Goal: Information Seeking & Learning: Learn about a topic

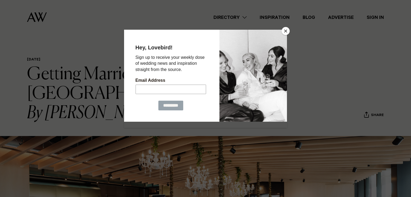
click at [282, 30] on button "Close" at bounding box center [285, 31] width 8 height 8
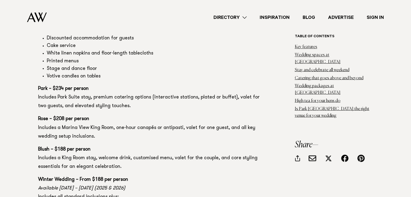
scroll to position [3052, 0]
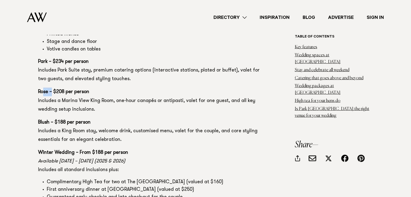
drag, startPoint x: 44, startPoint y: 76, endPoint x: 52, endPoint y: 75, distance: 7.9
click at [52, 89] on strong "Rose – $208 per person" at bounding box center [63, 91] width 51 height 5
click at [85, 88] on p "Rose – $208 per person Includes a [GEOGRAPHIC_DATA], one-hour canapés or antipa…" at bounding box center [148, 101] width 221 height 26
drag, startPoint x: 41, startPoint y: 76, endPoint x: 55, endPoint y: 78, distance: 14.1
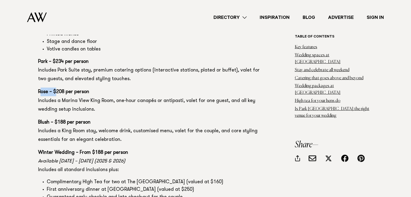
click at [55, 89] on strong "Rose – $208 per person" at bounding box center [63, 91] width 51 height 5
drag, startPoint x: 33, startPoint y: 74, endPoint x: 95, endPoint y: 79, distance: 62.1
click at [95, 88] on p "Rose – $208 per person Includes a [GEOGRAPHIC_DATA], one-hour canapés or antipa…" at bounding box center [148, 101] width 221 height 26
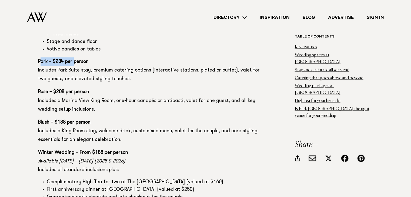
drag, startPoint x: 41, startPoint y: 43, endPoint x: 73, endPoint y: 47, distance: 32.6
click at [73, 59] on strong "Park – $234 per person" at bounding box center [63, 61] width 51 height 5
click at [40, 89] on strong "Rose – $208 per person" at bounding box center [63, 91] width 51 height 5
click at [44, 120] on strong "Blush – $188 per person" at bounding box center [64, 122] width 52 height 5
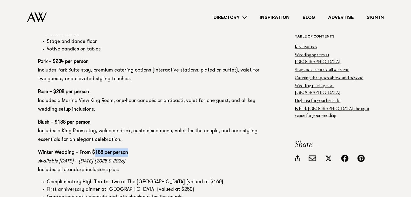
drag, startPoint x: 93, startPoint y: 136, endPoint x: 129, endPoint y: 138, distance: 35.9
click at [129, 148] on p "Winter Wedding – From $188 per person Available [DATE] – [DATE] (2025 & 2026) I…" at bounding box center [148, 161] width 221 height 26
drag, startPoint x: 133, startPoint y: 136, endPoint x: 36, endPoint y: 133, distance: 96.5
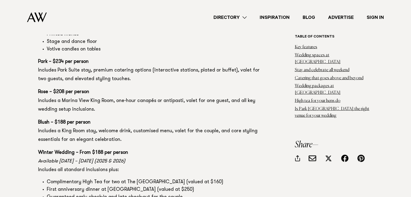
click at [115, 159] on em "Available [DATE] – [DATE] (2025 & 2026)" at bounding box center [81, 161] width 87 height 5
drag, startPoint x: 109, startPoint y: 145, endPoint x: 134, endPoint y: 146, distance: 24.9
click at [125, 159] on em "Available [DATE] – [DATE] (2025 & 2026)" at bounding box center [81, 161] width 87 height 5
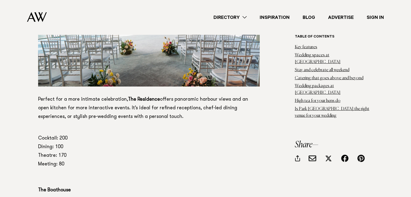
scroll to position [1161, 0]
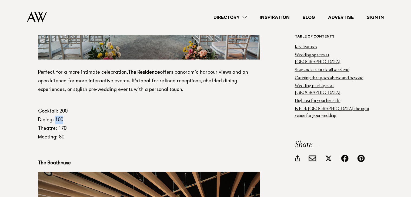
drag, startPoint x: 65, startPoint y: 121, endPoint x: 55, endPoint y: 122, distance: 10.5
click at [55, 122] on p "Cocktail: 200 Dining: 100 Theatre: 170 Meeting: 80" at bounding box center [148, 120] width 221 height 43
drag, startPoint x: 64, startPoint y: 121, endPoint x: 55, endPoint y: 123, distance: 8.8
click at [55, 123] on p "Cocktail: 200 Dining: 100 Theatre: 170 Meeting: 80" at bounding box center [148, 120] width 221 height 43
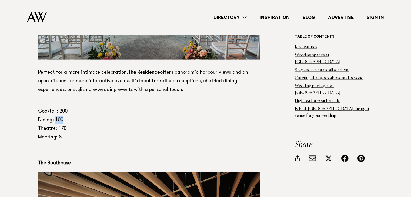
click at [55, 123] on p "Cocktail: 200 Dining: 100 Theatre: 170 Meeting: 80" at bounding box center [148, 120] width 221 height 43
drag, startPoint x: 57, startPoint y: 120, endPoint x: 69, endPoint y: 136, distance: 19.7
click at [69, 136] on p "Cocktail: 200 Dining: 100 Theatre: 170 Meeting: 80" at bounding box center [148, 120] width 221 height 43
click at [59, 137] on p "Cocktail: 200 Dining: 100 Theatre: 170 Meeting: 80" at bounding box center [148, 120] width 221 height 43
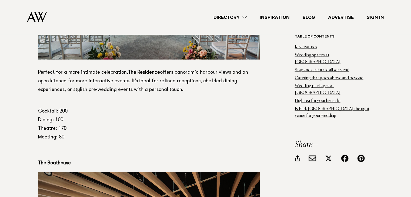
click at [57, 125] on p "Cocktail: 200 Dining: 100 Theatre: 170 Meeting: 80" at bounding box center [148, 120] width 221 height 43
click at [62, 140] on p "Cocktail: 200 Dining: 100 Theatre: 170 Meeting: 80" at bounding box center [148, 120] width 221 height 43
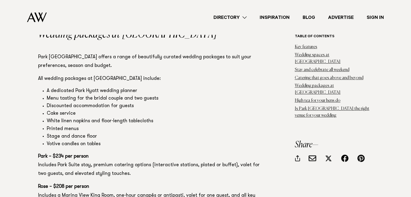
scroll to position [2971, 0]
